Goal: Information Seeking & Learning: Find specific fact

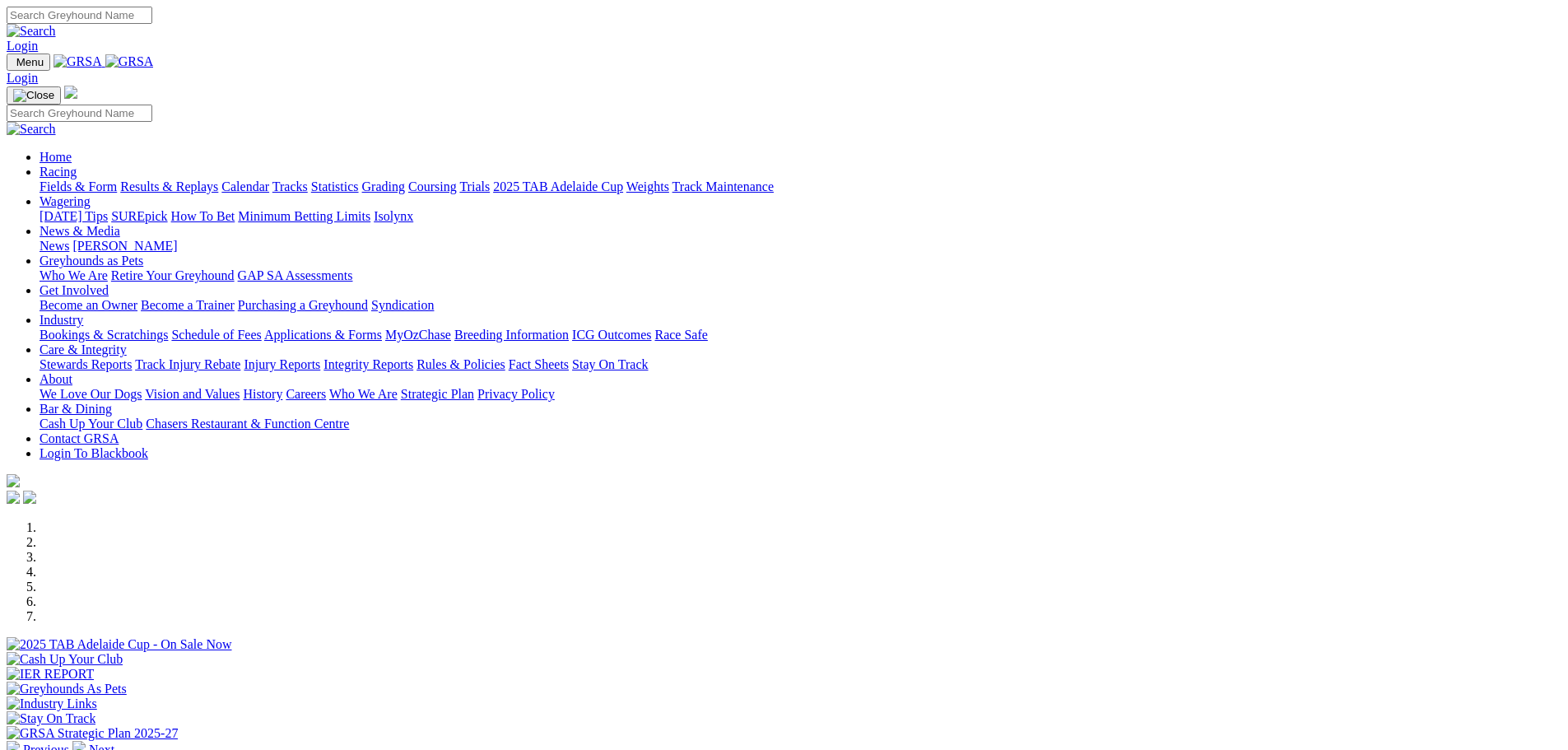
click at [77, 165] on link "Racing" at bounding box center [57, 172] width 37 height 14
click at [218, 179] on link "Results & Replays" at bounding box center [169, 186] width 98 height 14
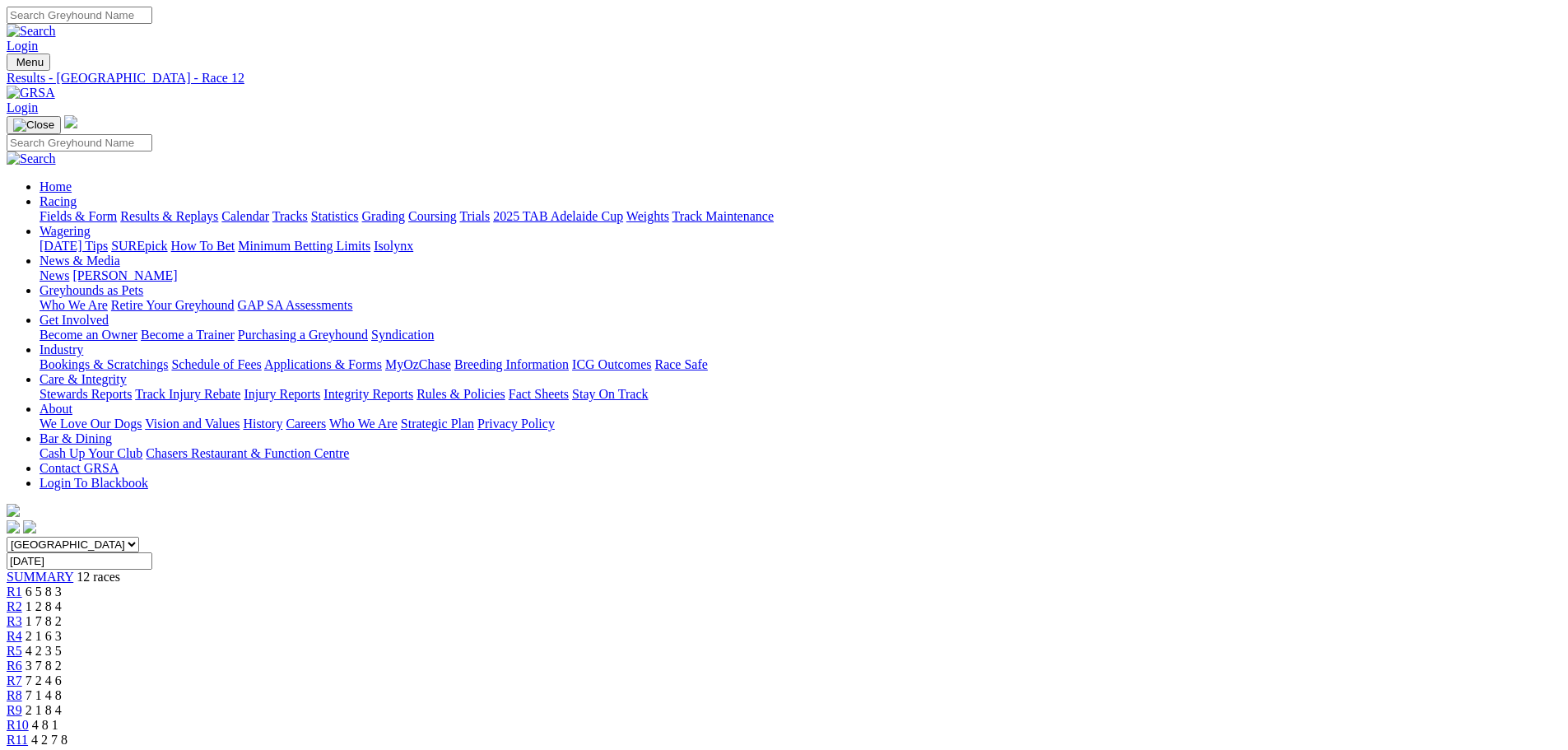
click at [1169, 732] on div "R11 4 2 7 8" at bounding box center [784, 739] width 1554 height 15
click at [58, 718] on span "4 8 1" at bounding box center [45, 725] width 26 height 14
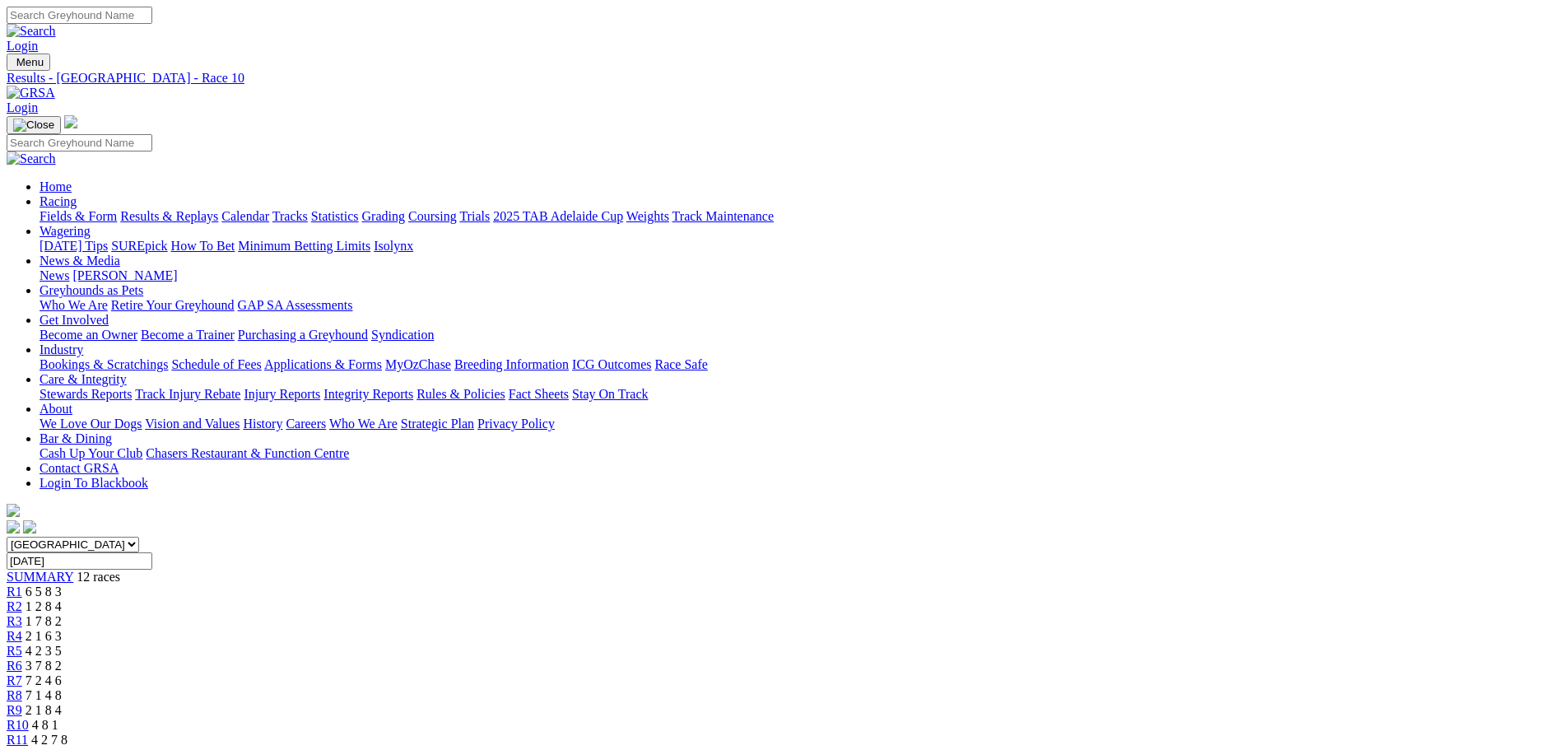
click at [68, 747] on span "6 8 1 2" at bounding box center [50, 754] width 36 height 14
